Goal: Task Accomplishment & Management: Manage account settings

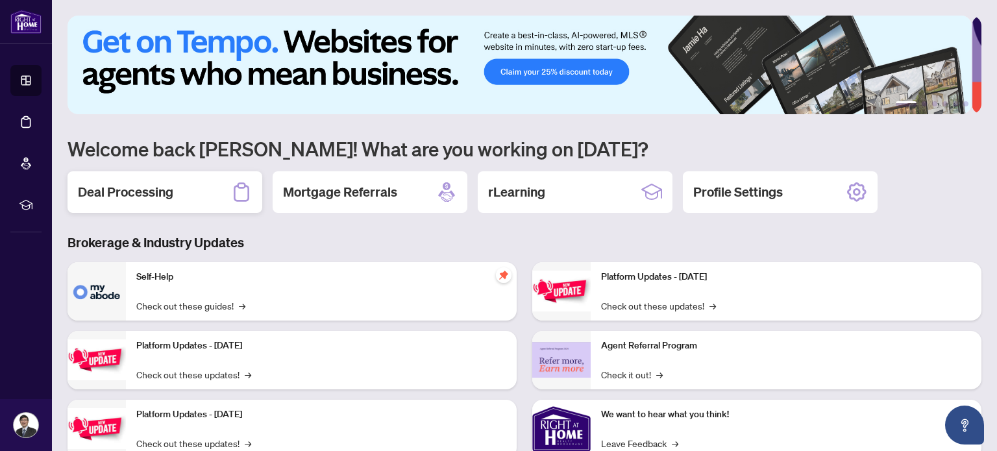
click at [179, 194] on div "Deal Processing" at bounding box center [165, 192] width 195 height 42
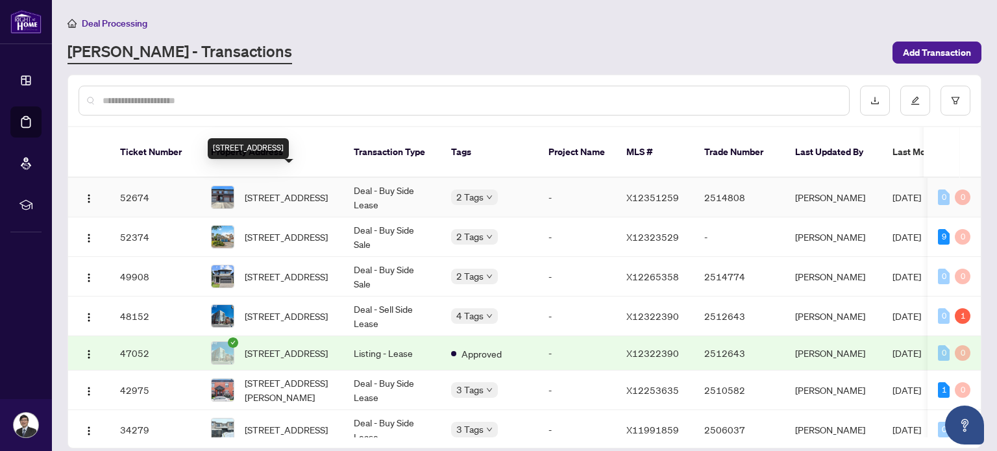
click at [301, 190] on span "[STREET_ADDRESS]" at bounding box center [286, 197] width 83 height 14
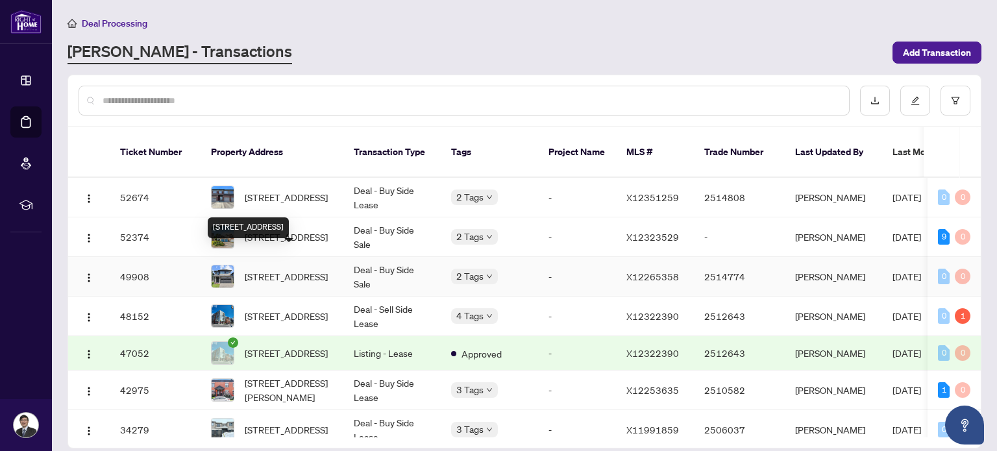
click at [305, 270] on span "[STREET_ADDRESS]" at bounding box center [286, 277] width 83 height 14
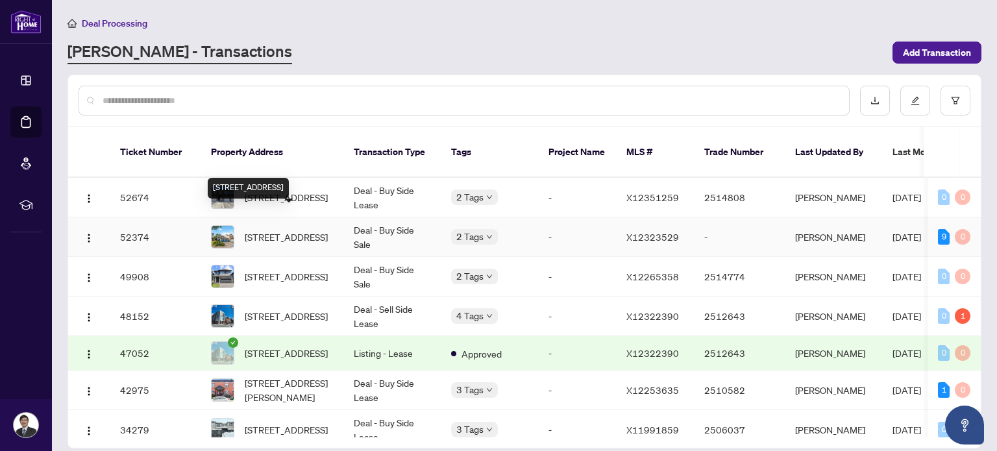
click at [303, 230] on span "[STREET_ADDRESS]" at bounding box center [286, 237] width 83 height 14
